Goal: Navigation & Orientation: Find specific page/section

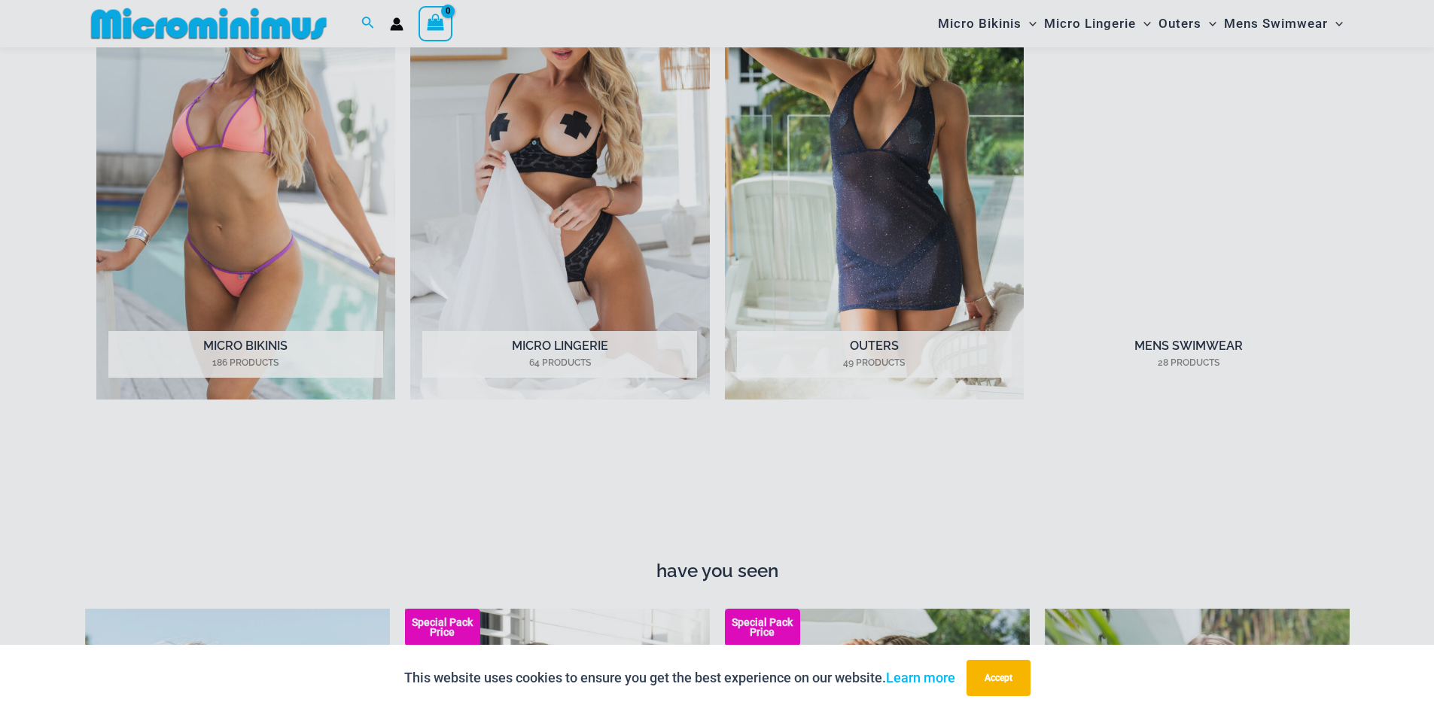
scroll to position [1792, 0]
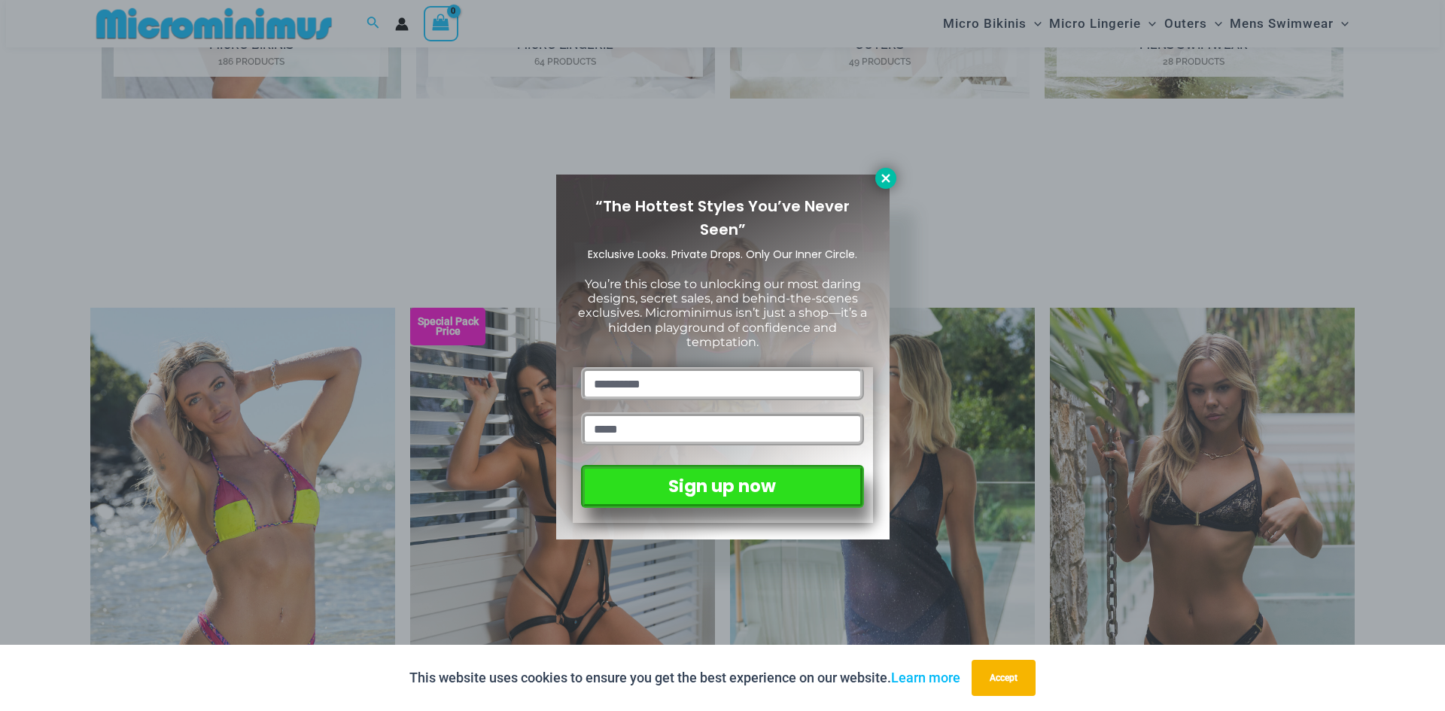
click at [889, 177] on icon at bounding box center [886, 179] width 14 height 14
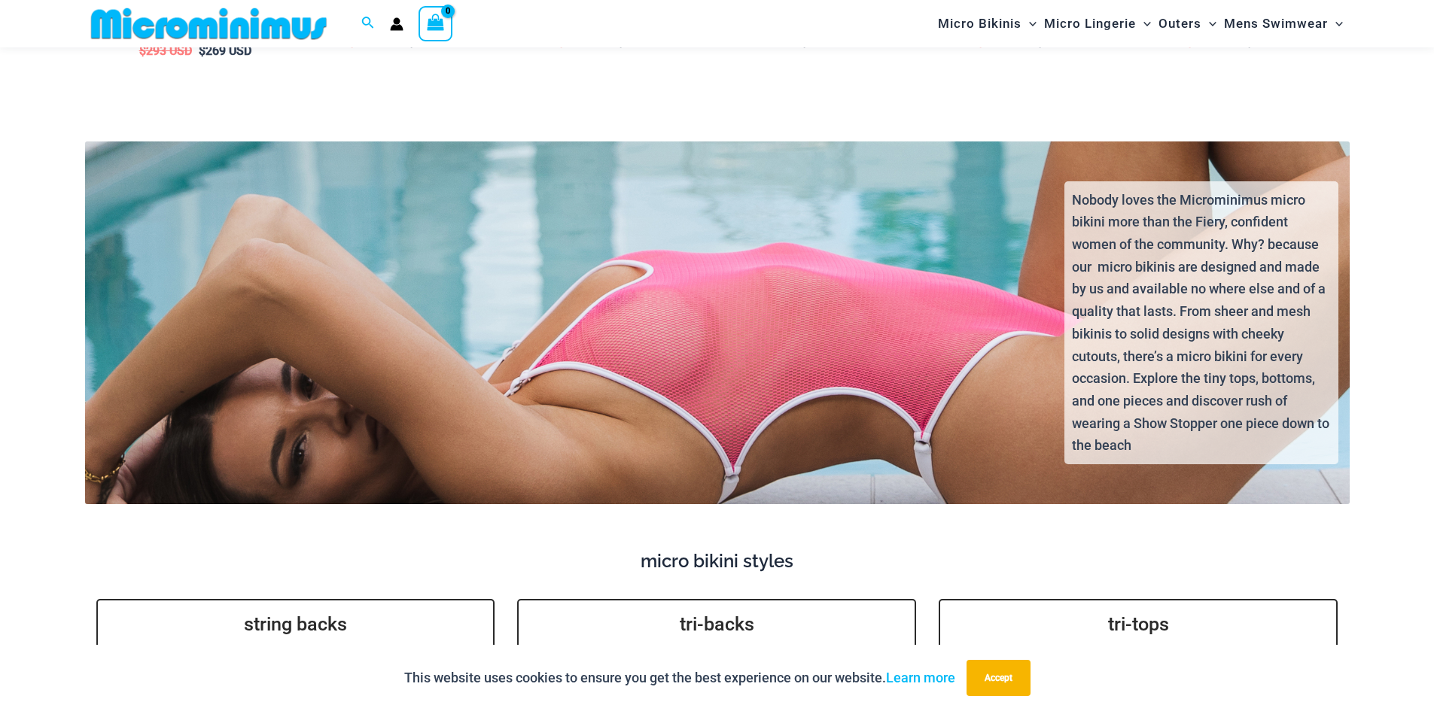
scroll to position [3749, 0]
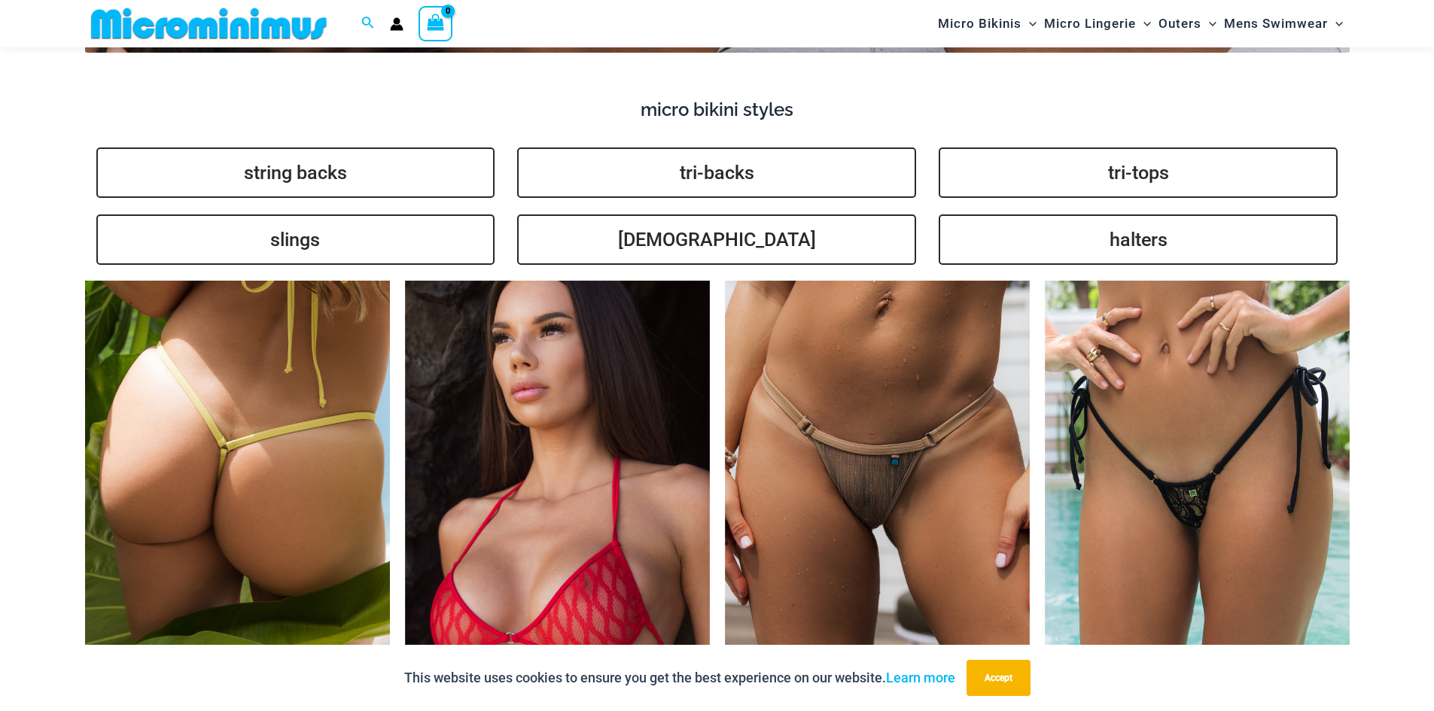
click at [238, 484] on img at bounding box center [237, 510] width 305 height 458
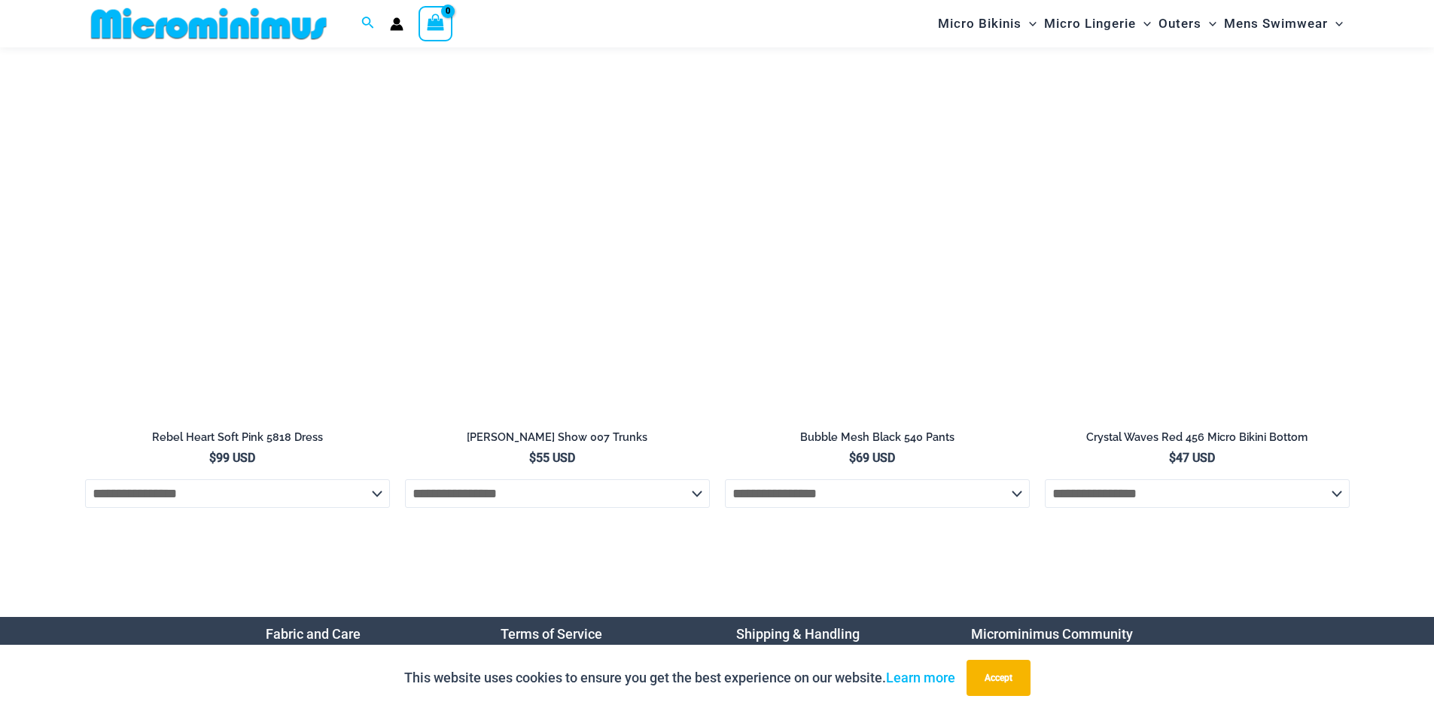
scroll to position [5994, 0]
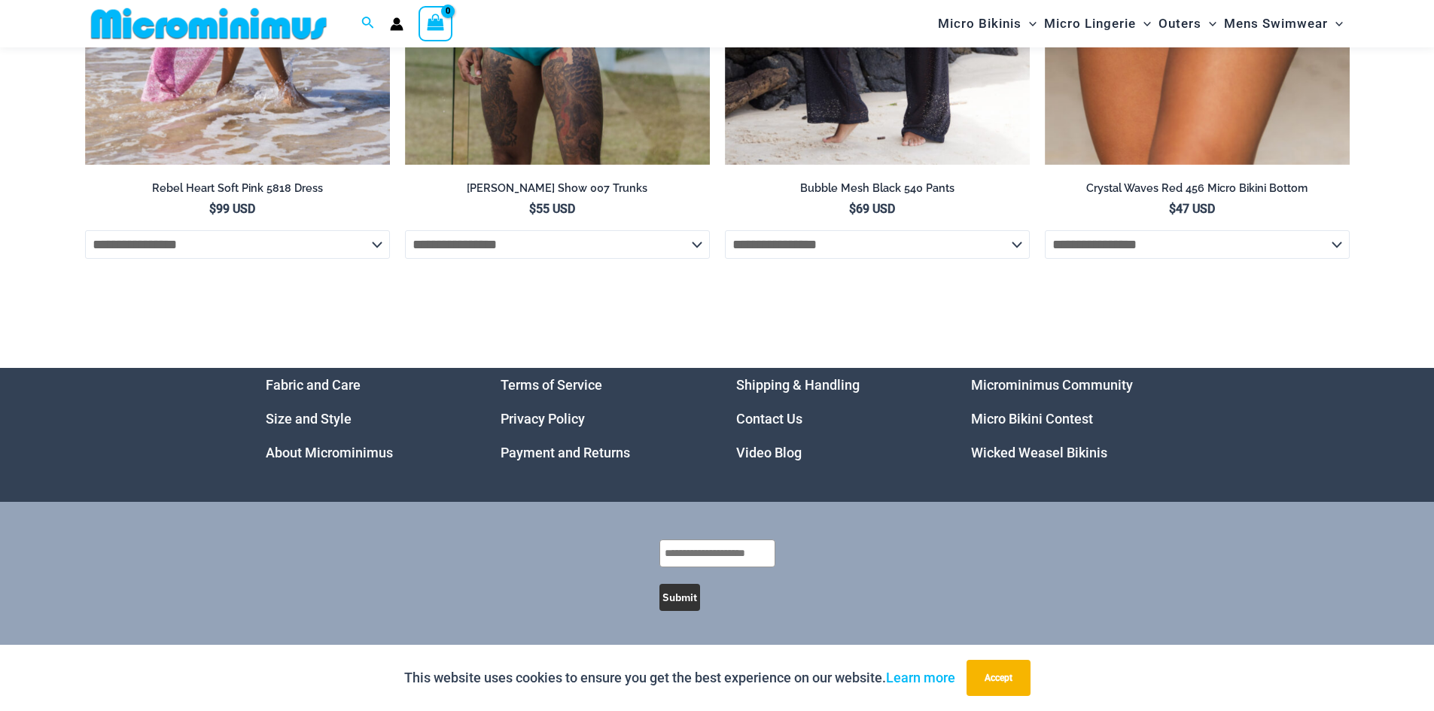
click at [758, 455] on link "Video Blog" at bounding box center [768, 453] width 65 height 16
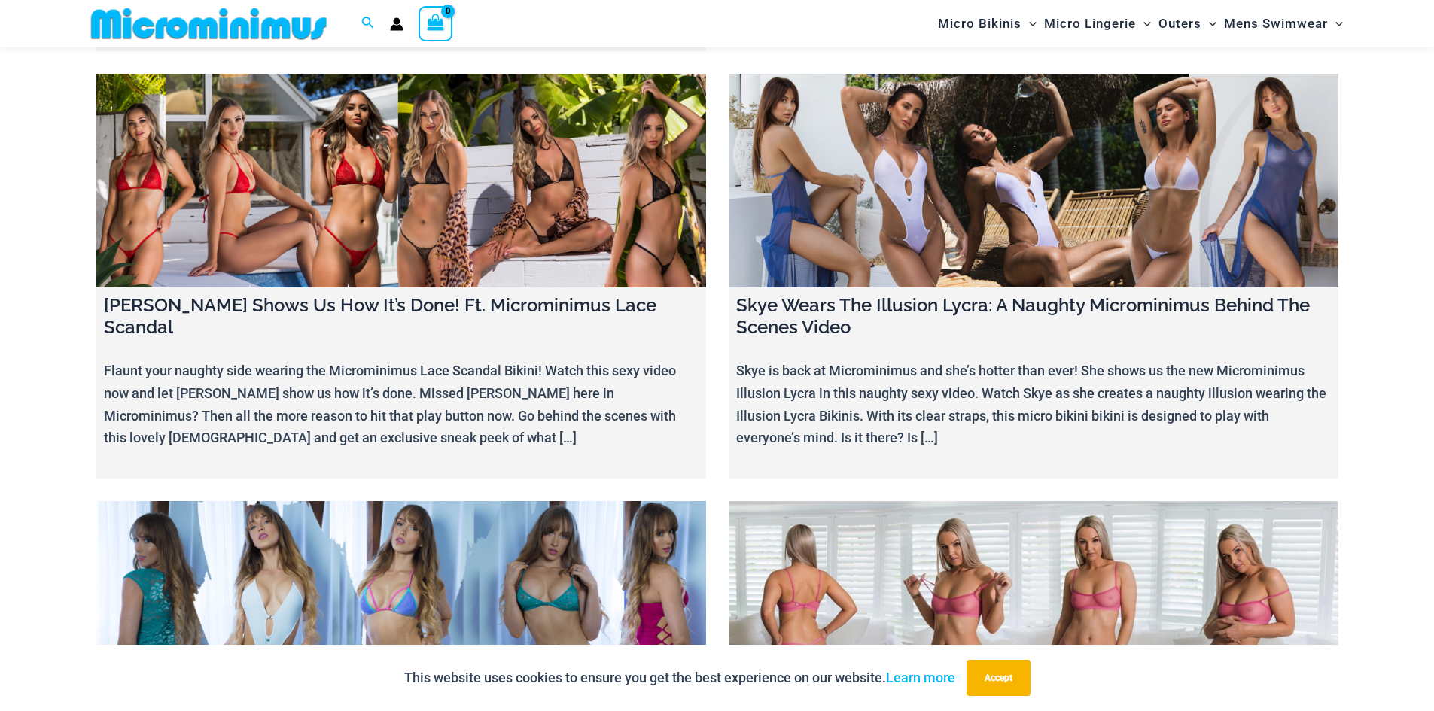
scroll to position [18236, 0]
